Goal: Information Seeking & Learning: Check status

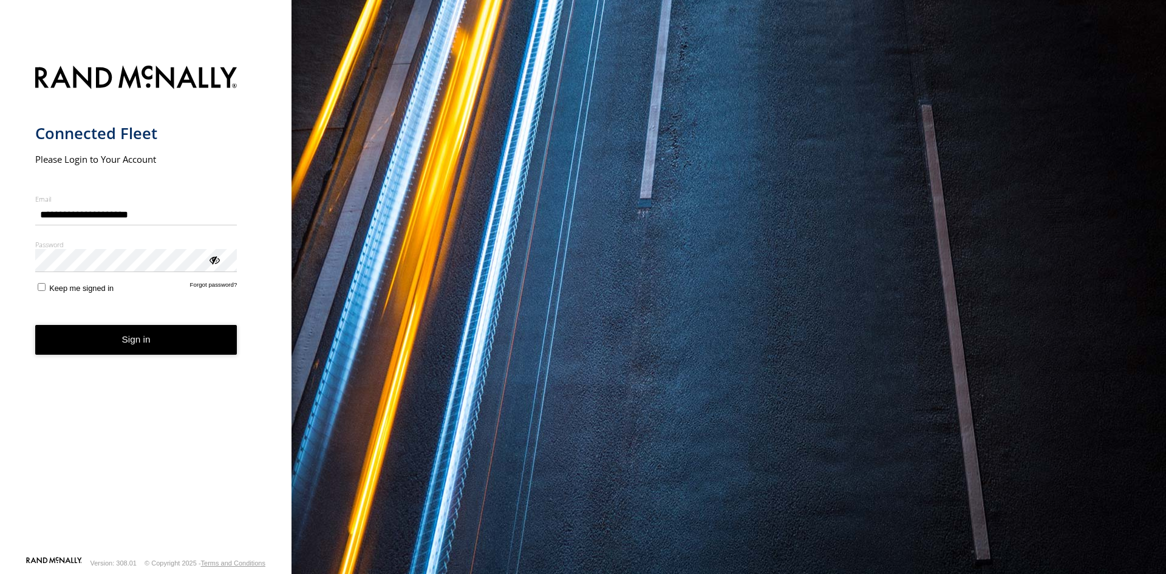
click at [132, 349] on button "Sign in" at bounding box center [136, 340] width 202 height 30
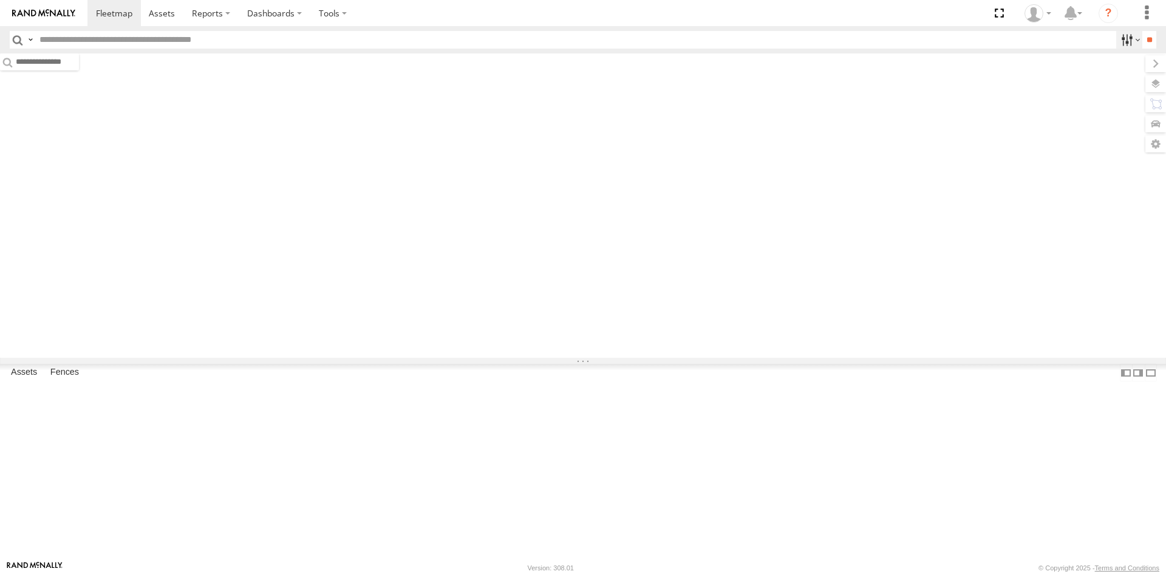
click at [1116, 33] on label at bounding box center [1129, 40] width 26 height 18
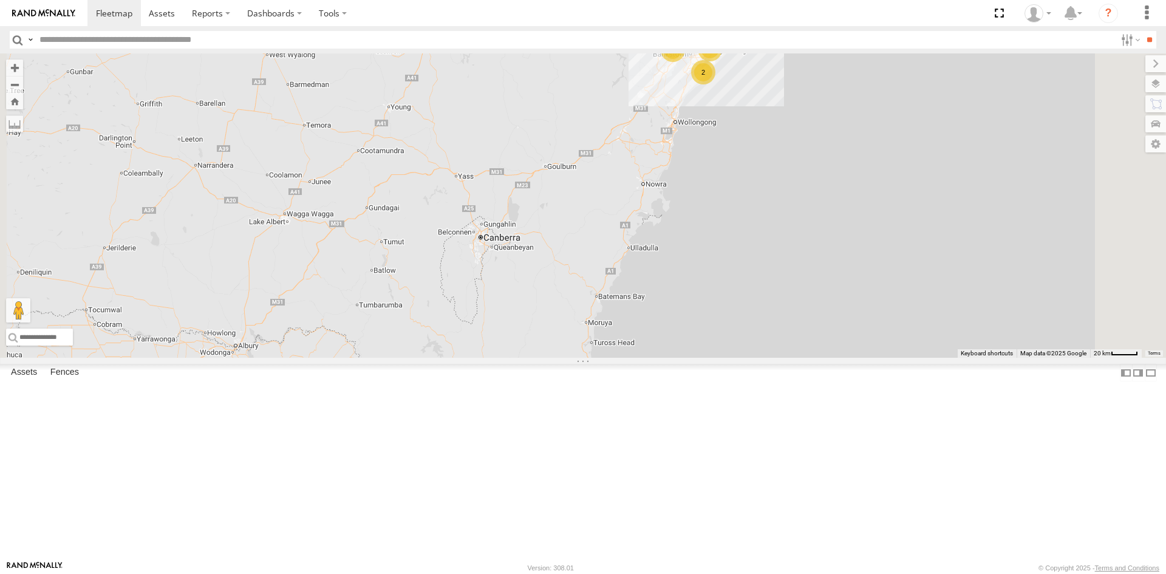
click at [893, 46] on input "text" at bounding box center [575, 40] width 1081 height 18
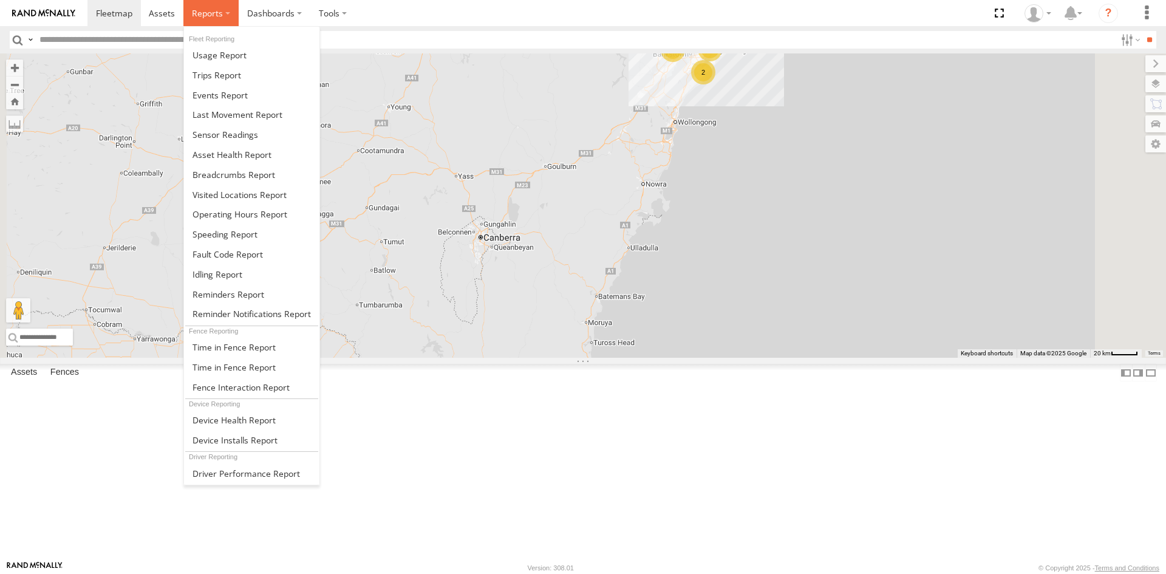
drag, startPoint x: 191, startPoint y: 9, endPoint x: 184, endPoint y: 15, distance: 9.5
click at [192, 9] on span at bounding box center [207, 13] width 31 height 12
click at [206, 102] on link at bounding box center [251, 95] width 135 height 20
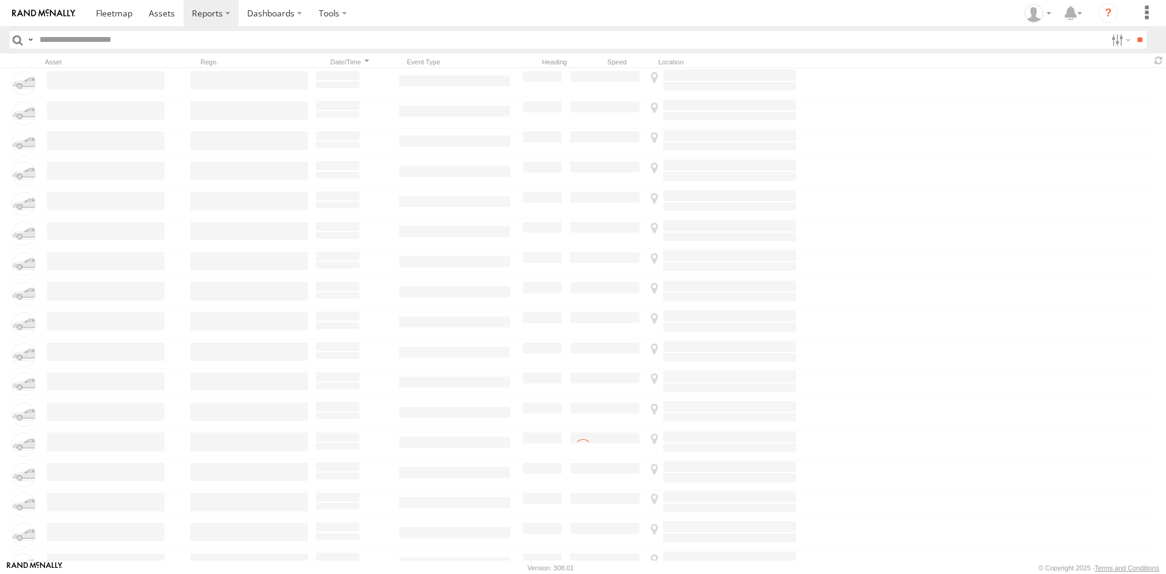
click at [165, 42] on input "text" at bounding box center [570, 40] width 1071 height 18
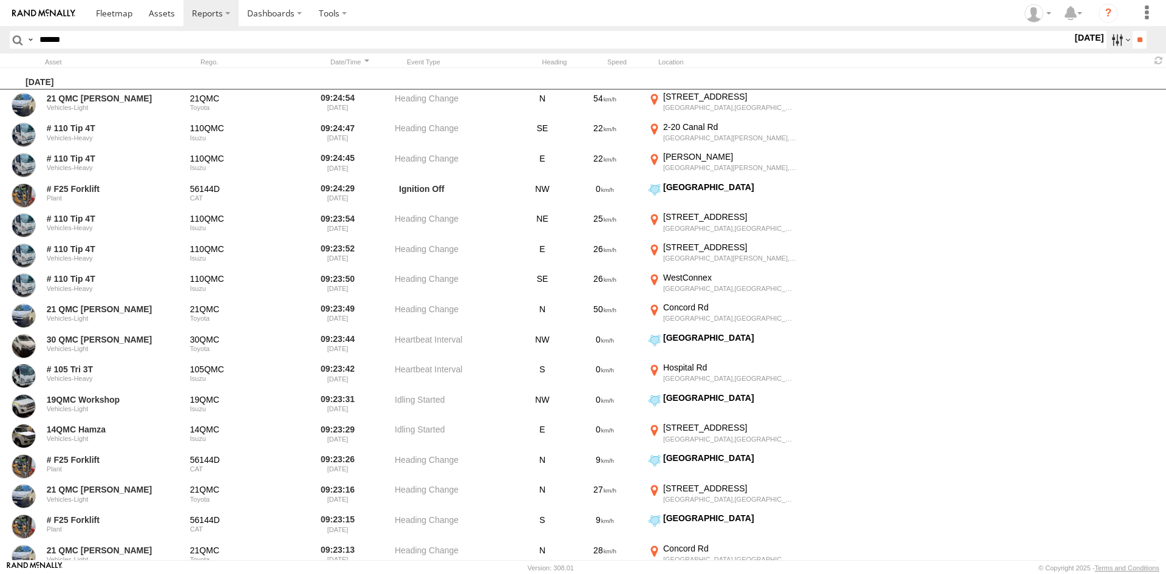
type input "******"
click at [1108, 41] on label at bounding box center [1119, 40] width 26 height 18
click at [0, 0] on label at bounding box center [0, 0] width 0 height 0
click at [1136, 38] on input "**" at bounding box center [1140, 40] width 14 height 18
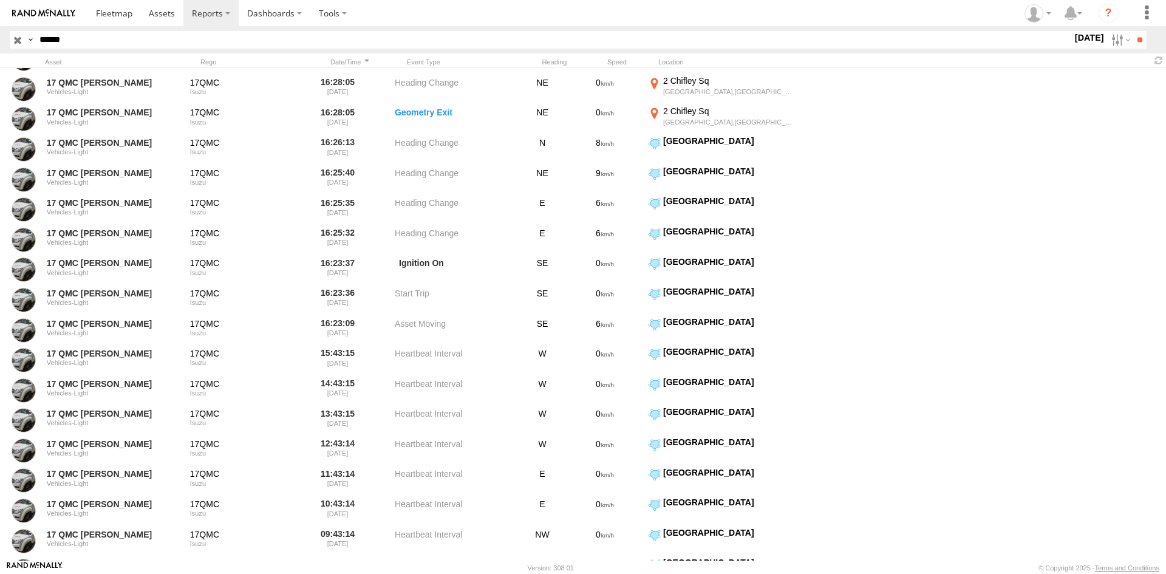
scroll to position [1822, 0]
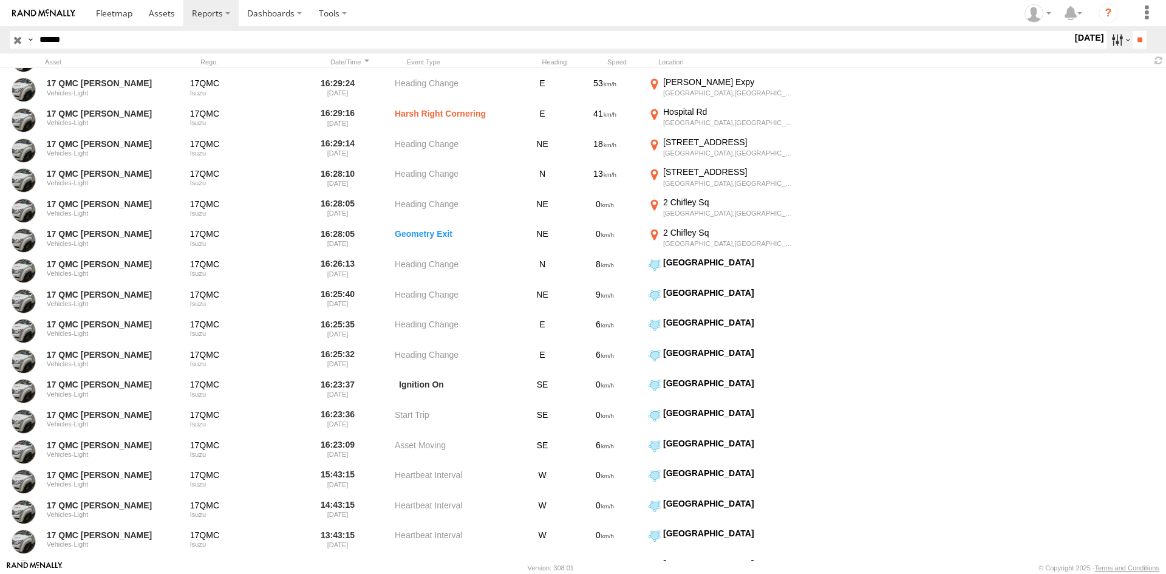
click at [1110, 39] on label at bounding box center [1119, 40] width 26 height 18
click at [0, 0] on label at bounding box center [0, 0] width 0 height 0
click at [1133, 38] on input "**" at bounding box center [1140, 40] width 14 height 18
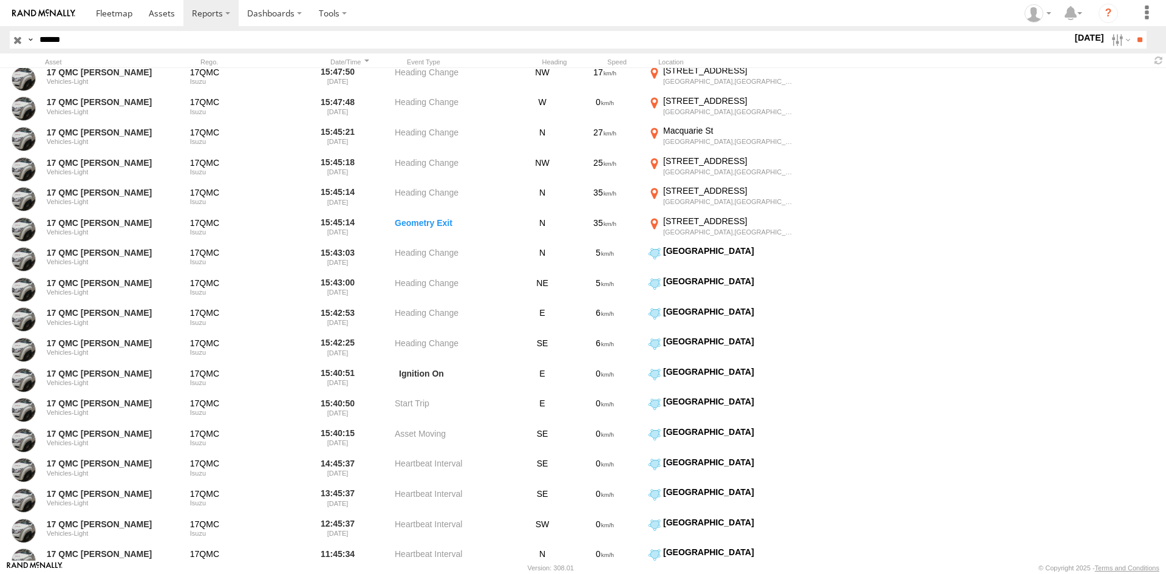
scroll to position [4130, 0]
